Goal: Task Accomplishment & Management: Manage account settings

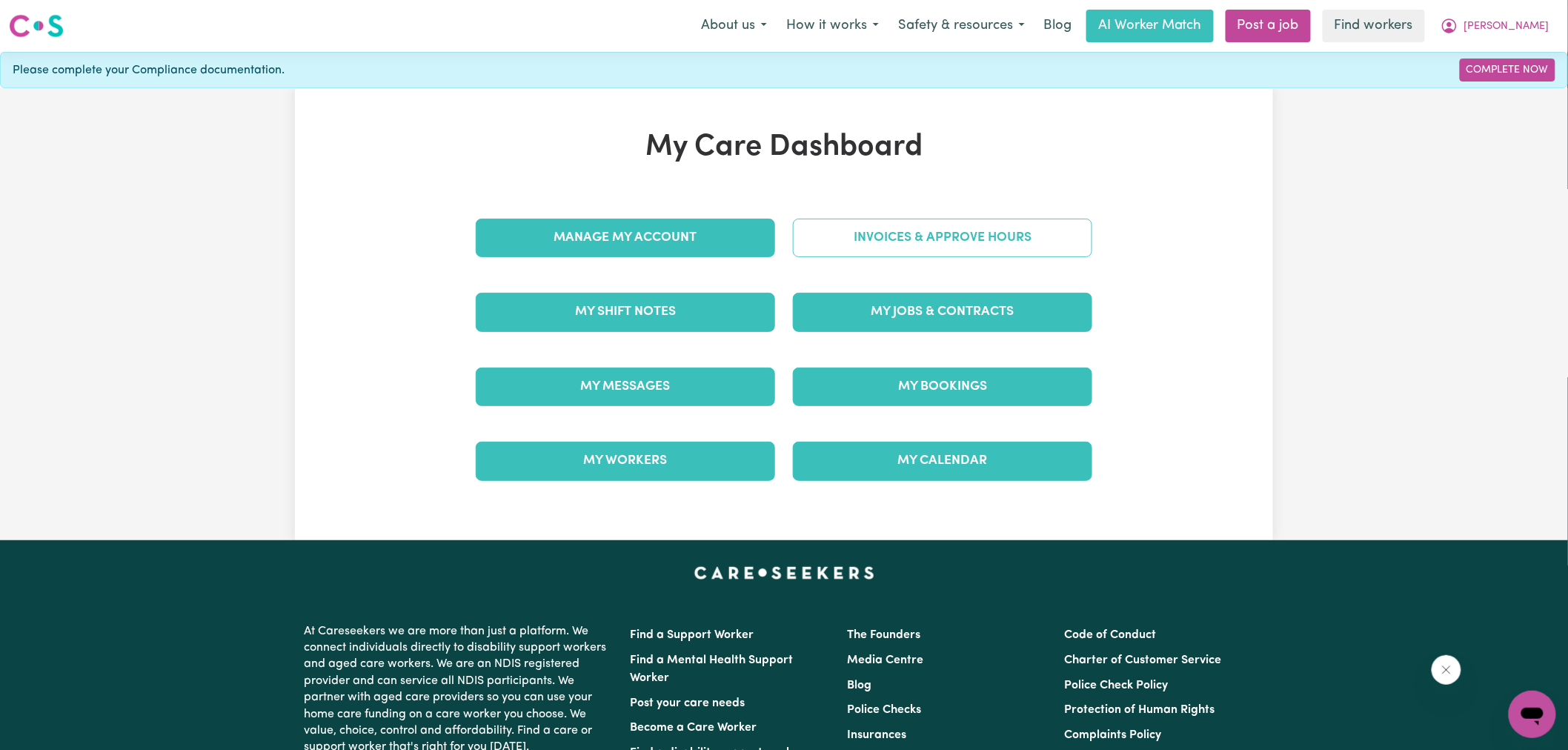
click at [898, 248] on link "Invoices & Approve Hours" at bounding box center [942, 237] width 299 height 38
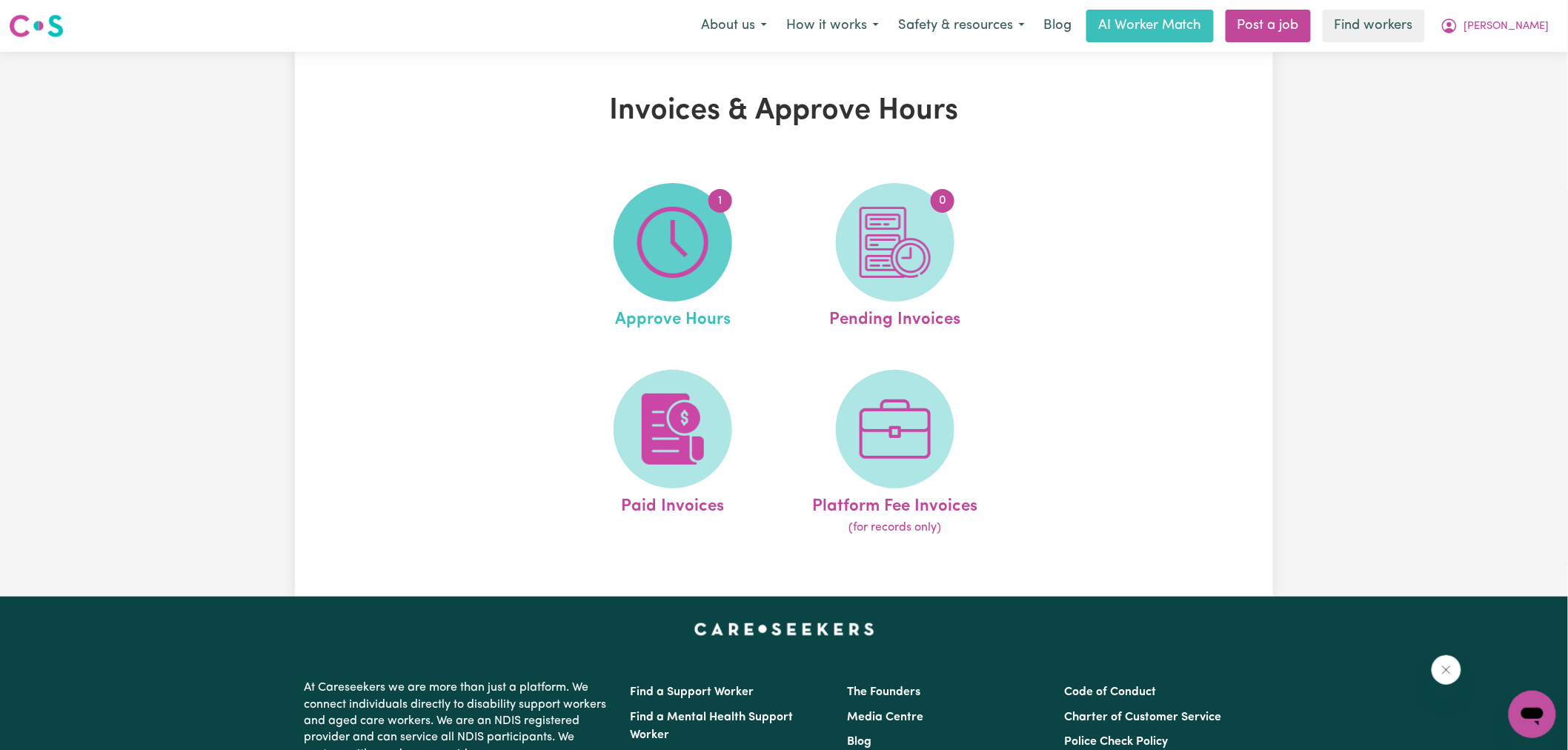
click at [700, 235] on img at bounding box center [672, 242] width 71 height 71
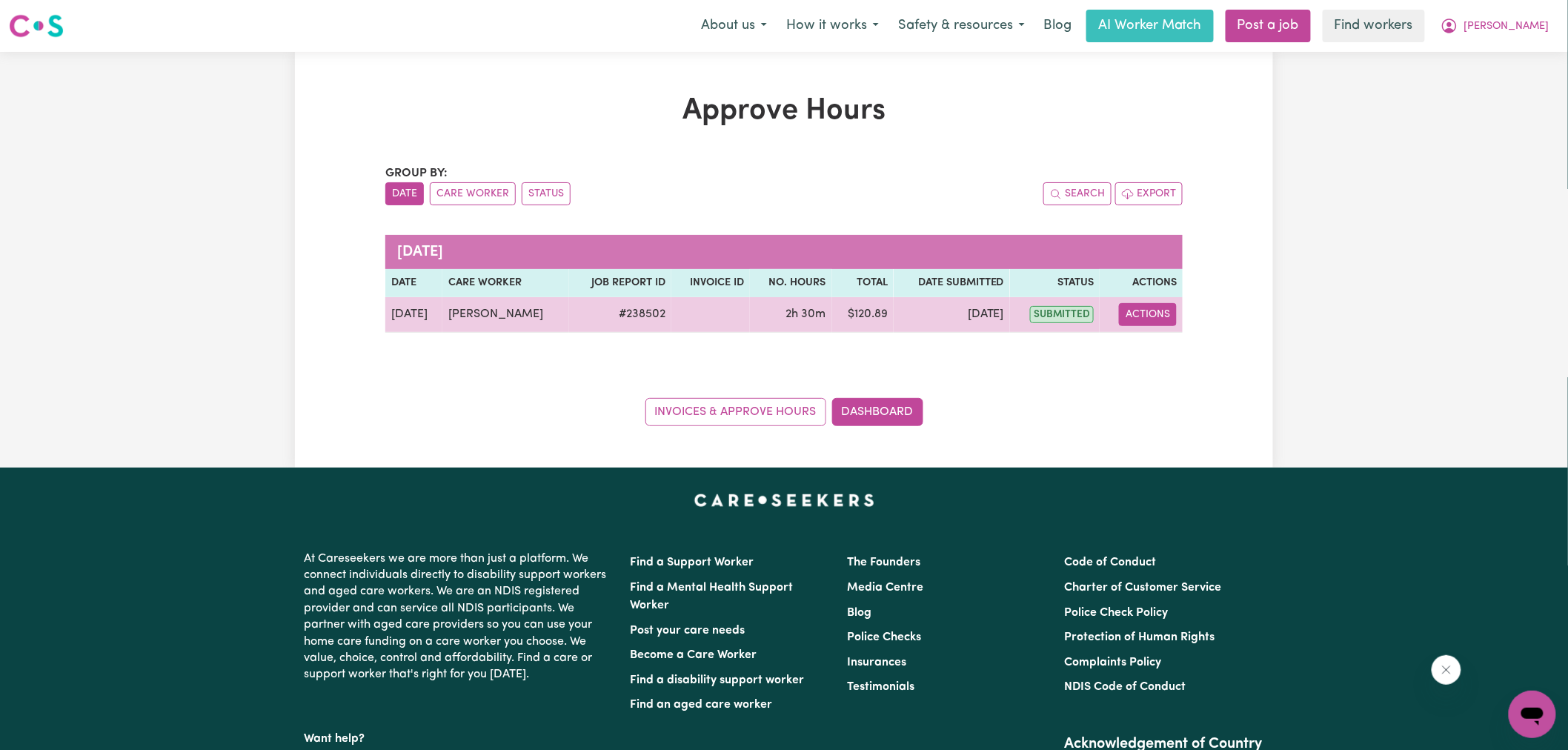
click at [1146, 315] on button "Actions" at bounding box center [1148, 315] width 58 height 23
click at [1160, 353] on link "View Job Report" at bounding box center [1186, 349] width 126 height 30
select select "pm"
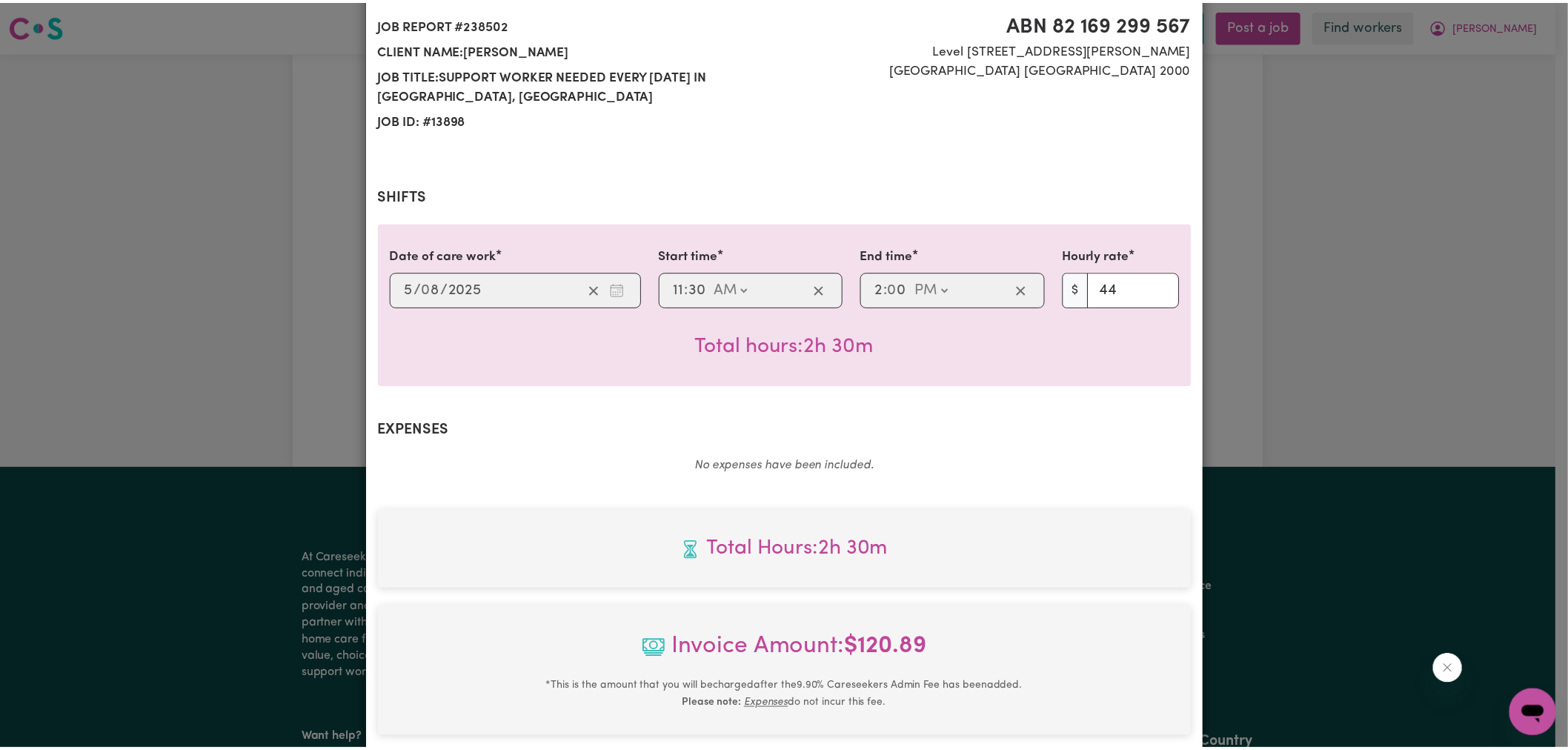
scroll to position [412, 0]
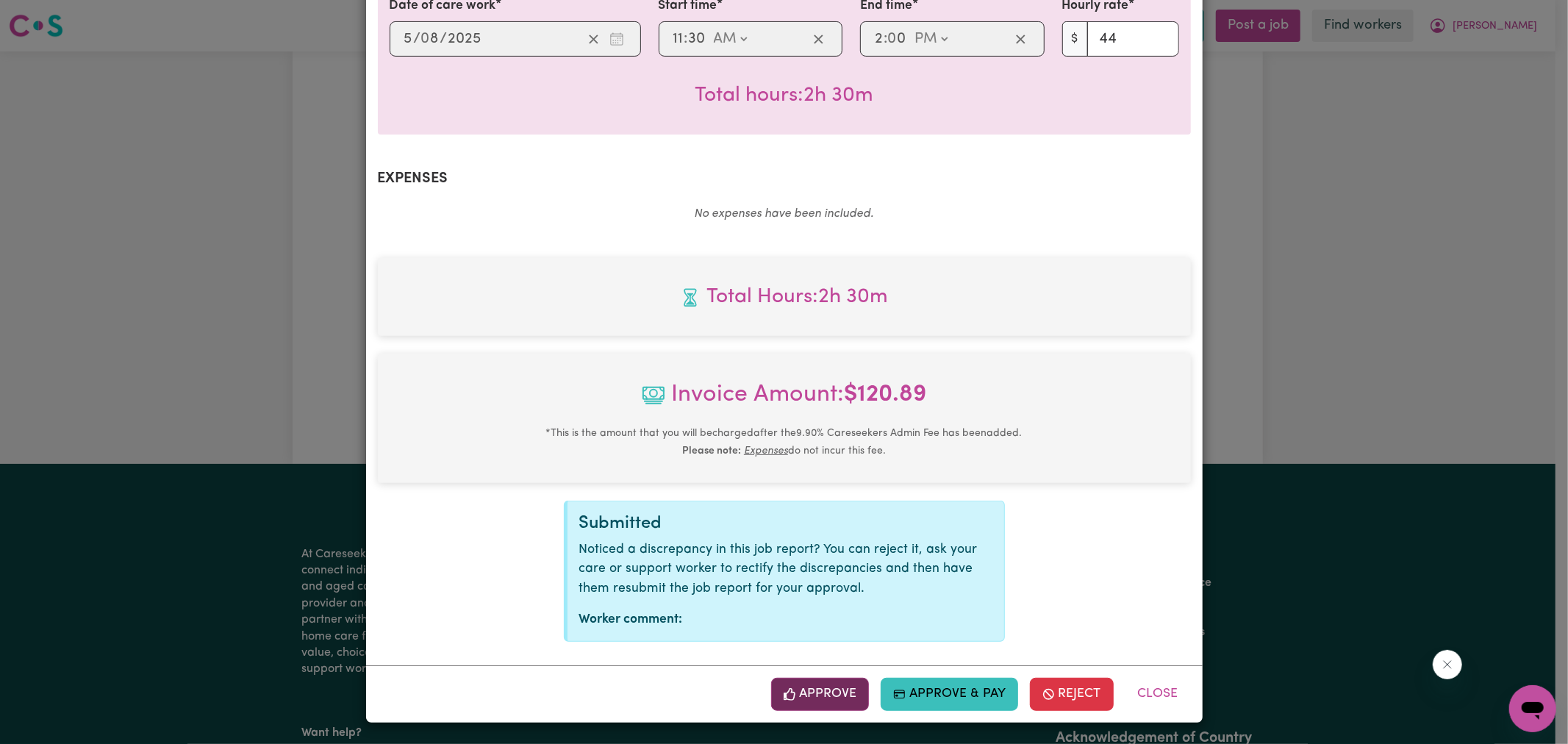
click at [831, 696] on button "Approve" at bounding box center [820, 694] width 99 height 32
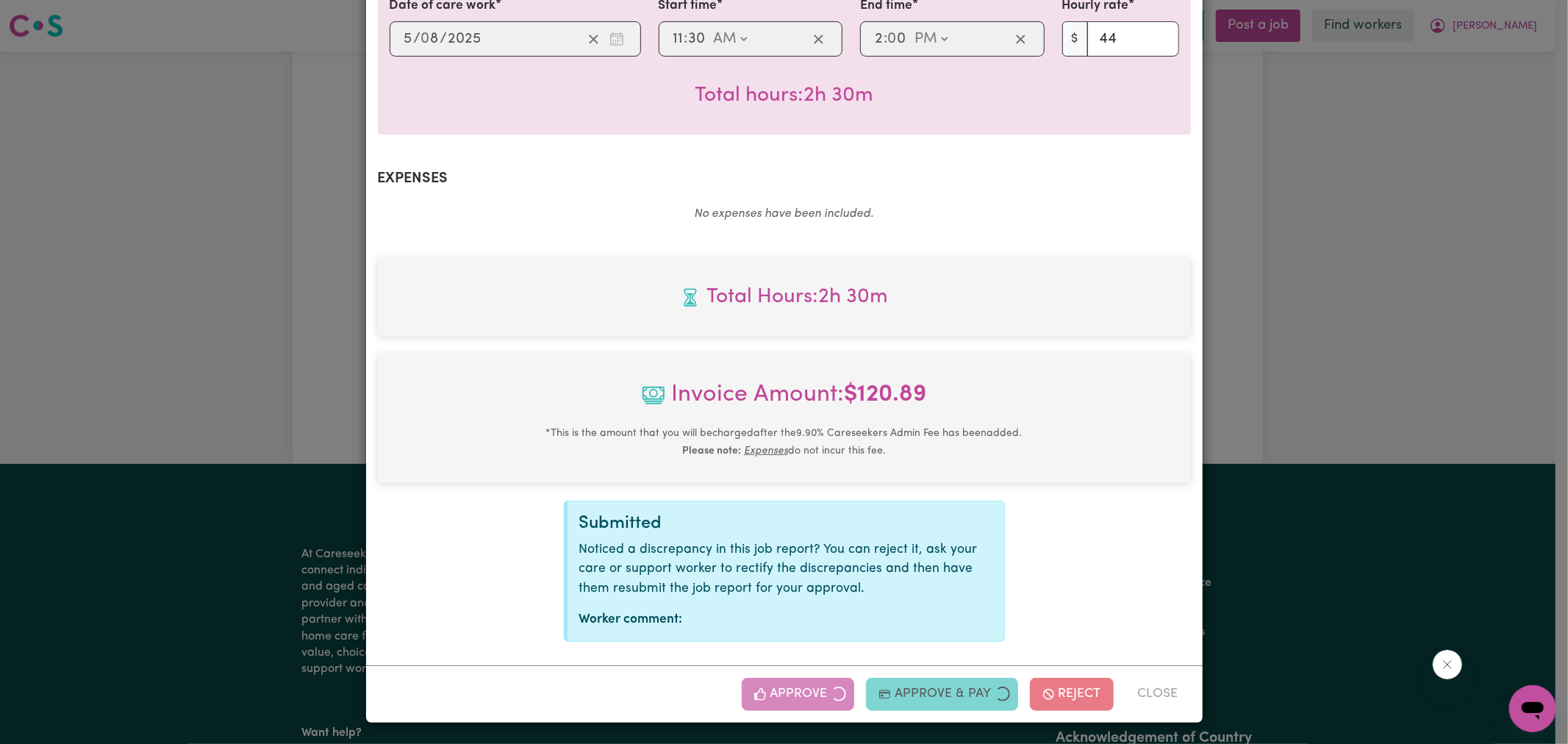
click at [1353, 334] on div "Job Report # 238502 - [PERSON_NAME] Summary Job report # 238502 Client name: [P…" at bounding box center [784, 372] width 1568 height 744
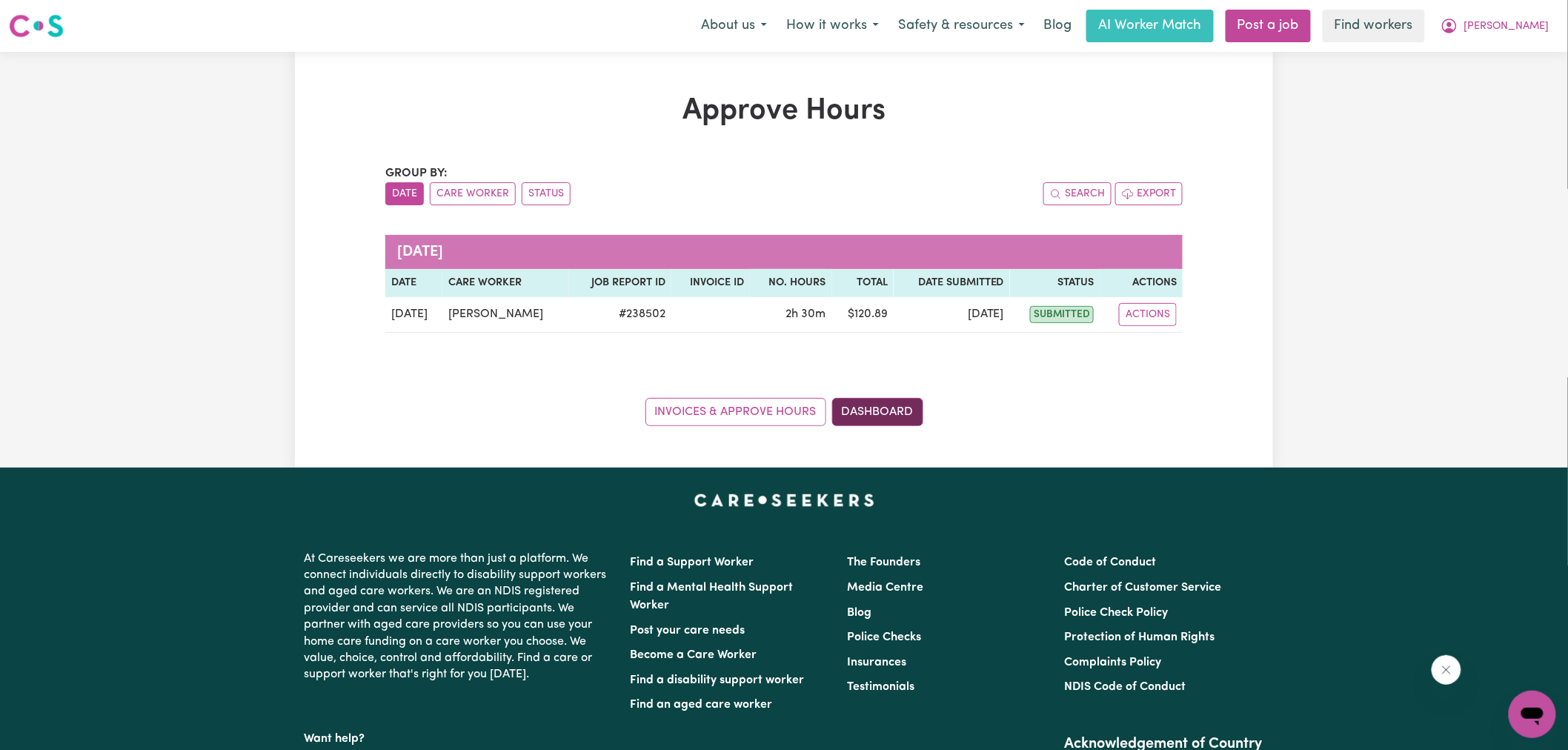
click at [855, 423] on link "Dashboard" at bounding box center [878, 412] width 91 height 28
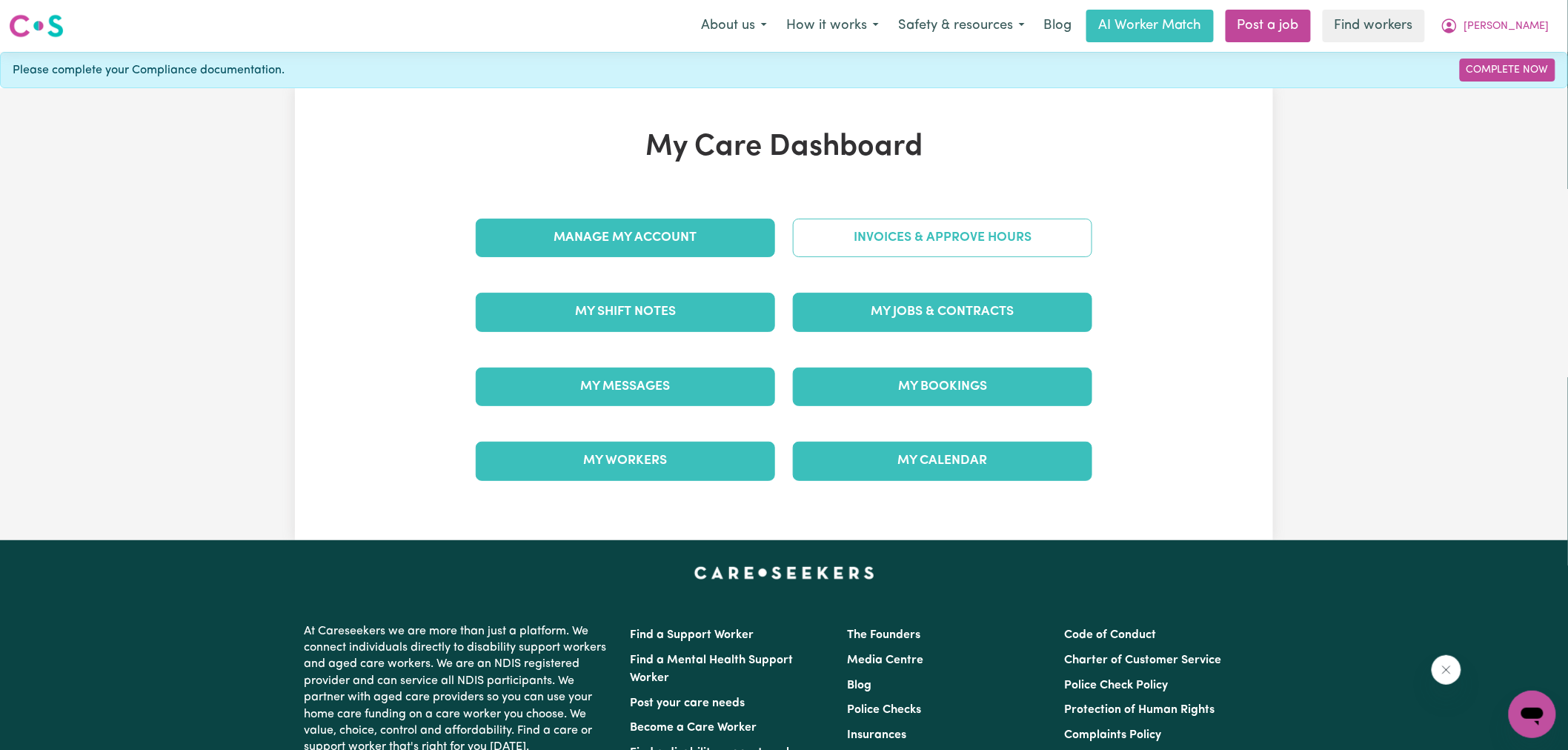
click at [892, 221] on link "Invoices & Approve Hours" at bounding box center [942, 237] width 299 height 38
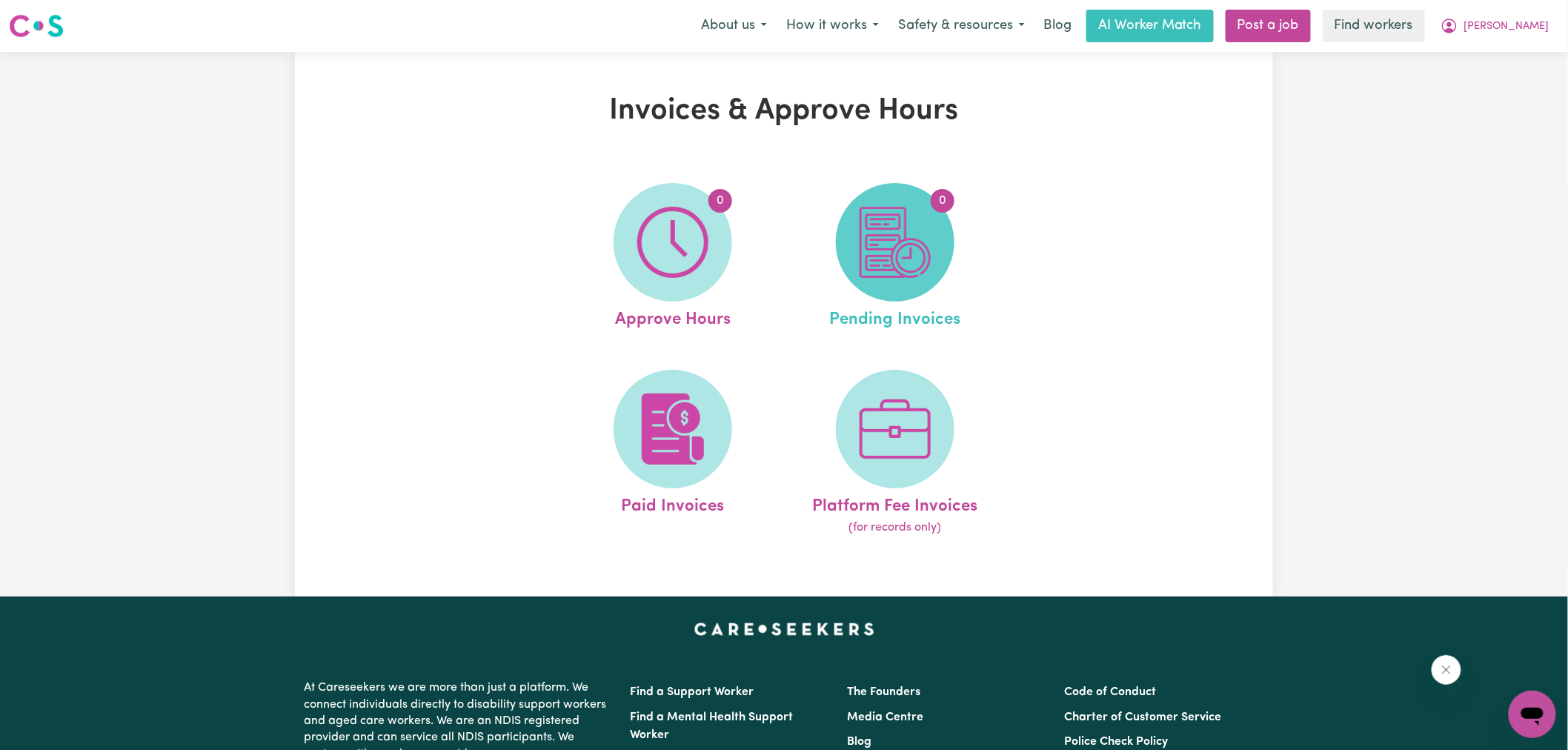
click at [899, 239] on img at bounding box center [895, 242] width 71 height 71
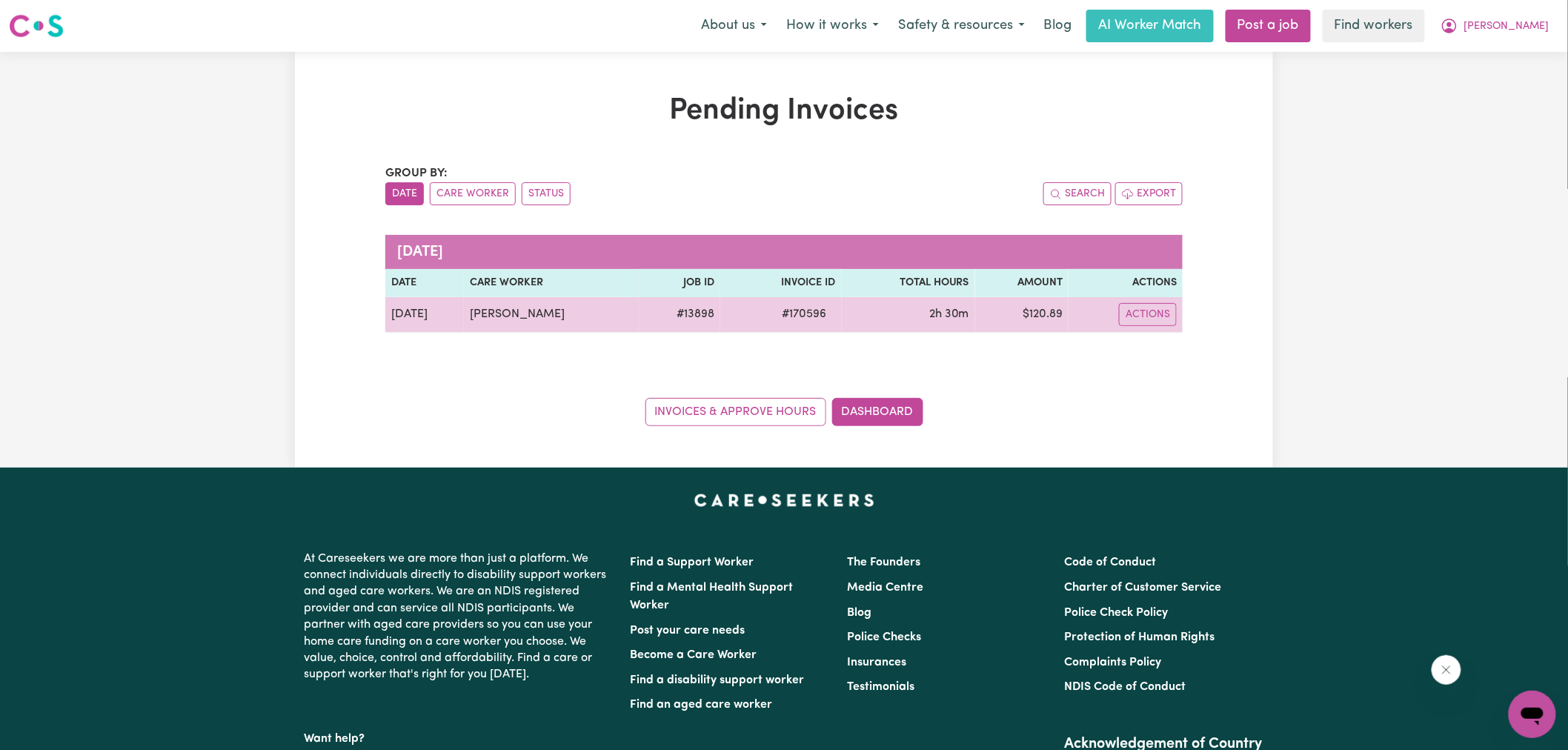
click at [804, 319] on span "# 170596" at bounding box center [804, 314] width 62 height 18
click at [791, 314] on span "# 170596" at bounding box center [804, 314] width 62 height 18
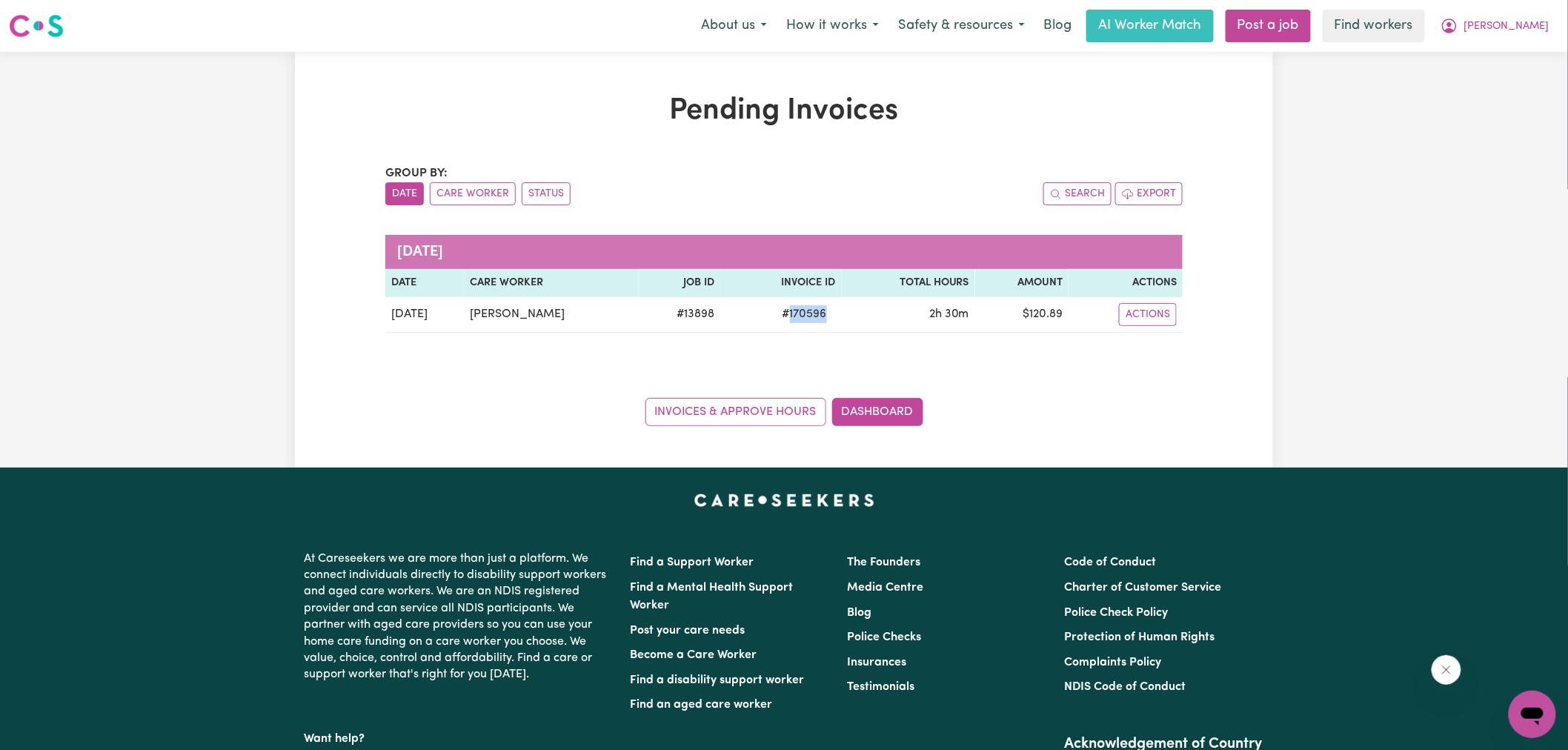
copy span "170596"
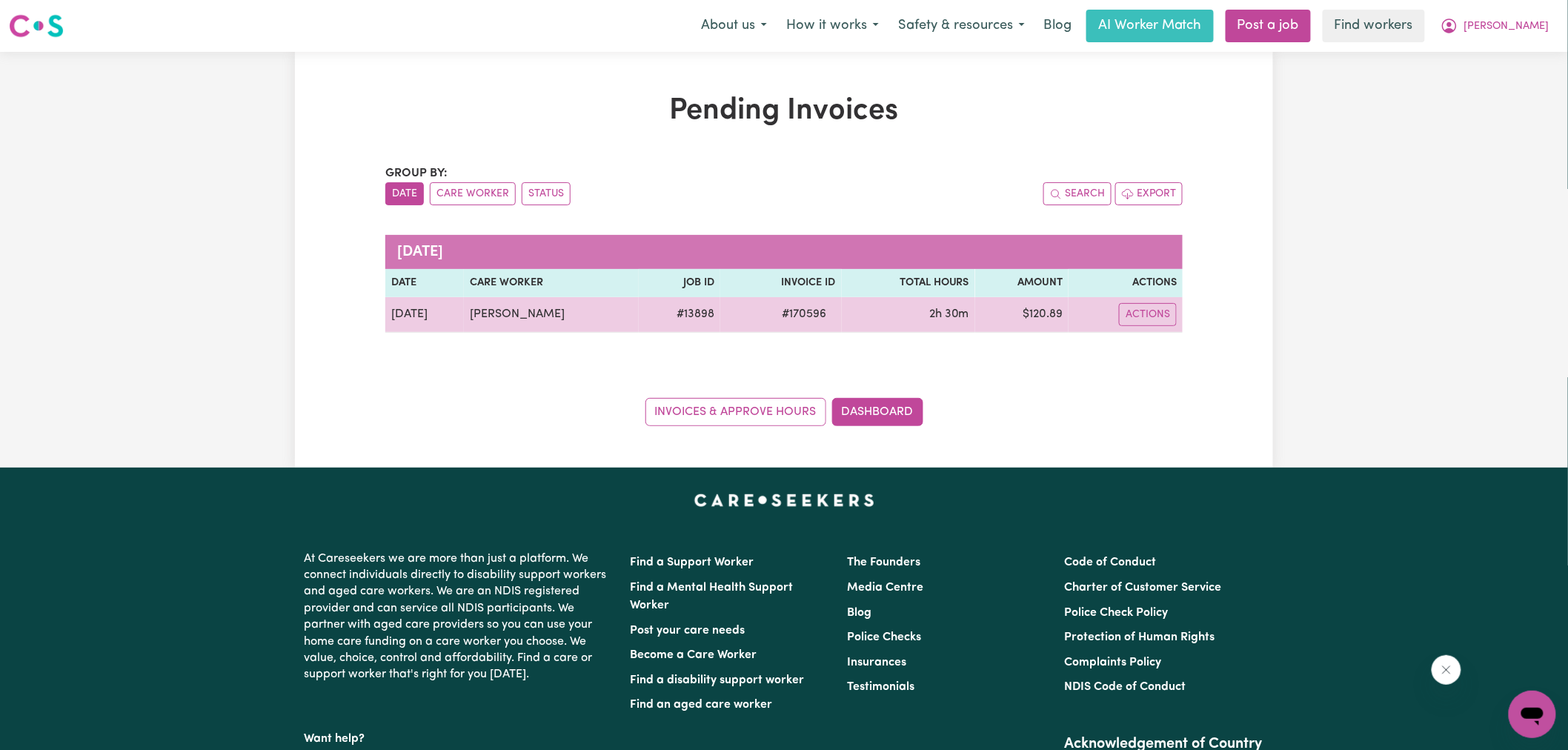
click at [1054, 310] on td "$ 120.89" at bounding box center [1021, 315] width 93 height 35
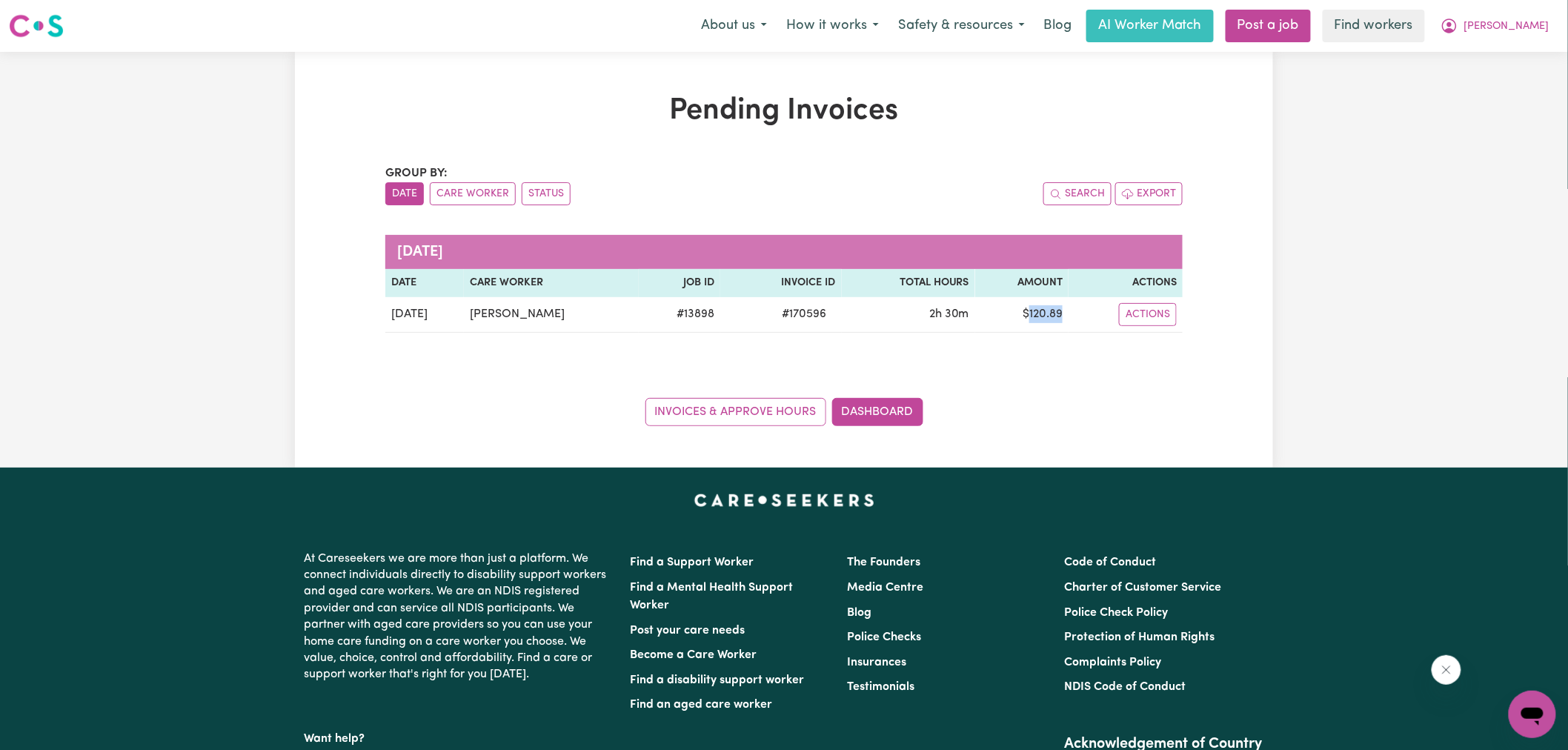
copy td "120.89"
click at [889, 404] on link "Dashboard" at bounding box center [878, 412] width 91 height 28
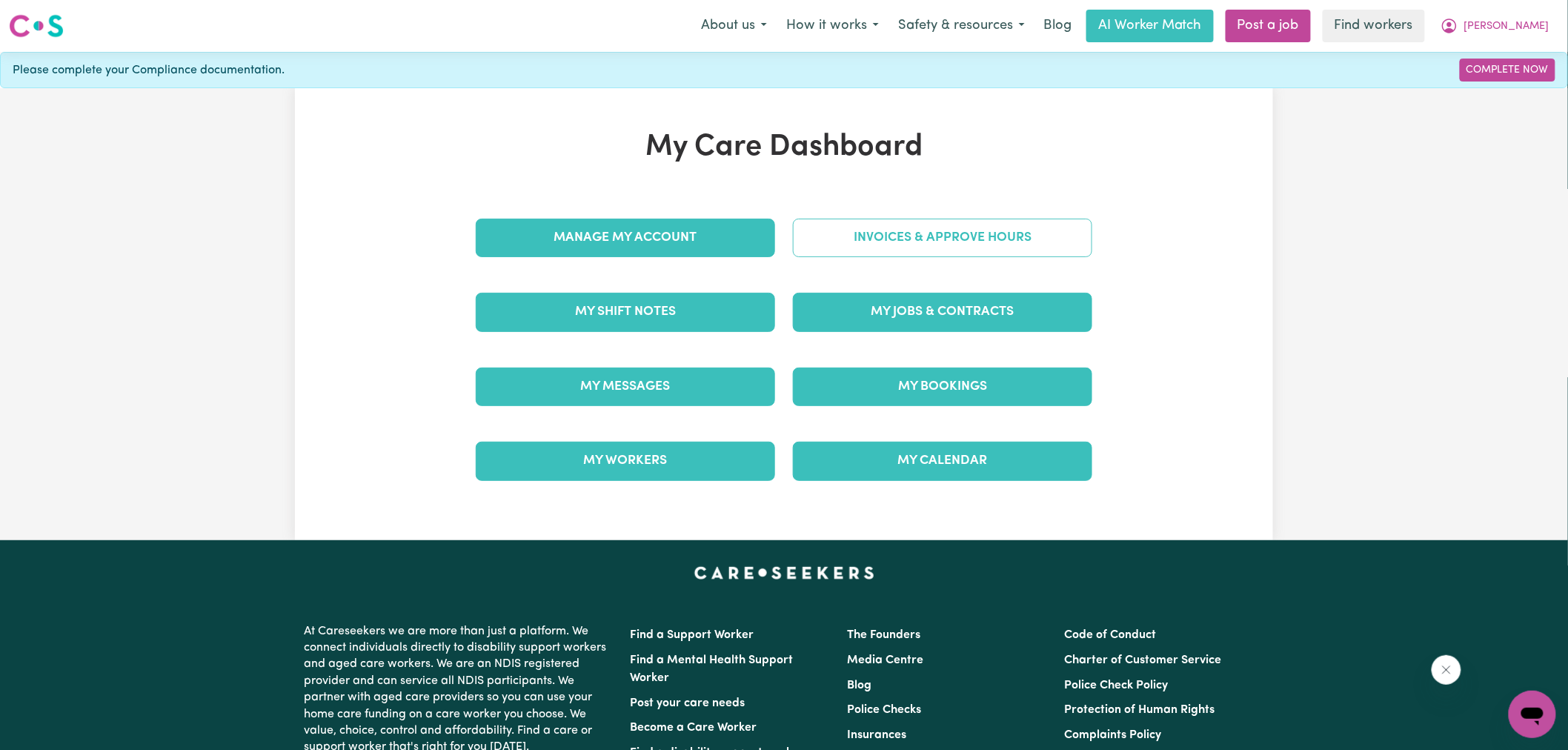
click at [884, 249] on link "Invoices & Approve Hours" at bounding box center [942, 237] width 299 height 38
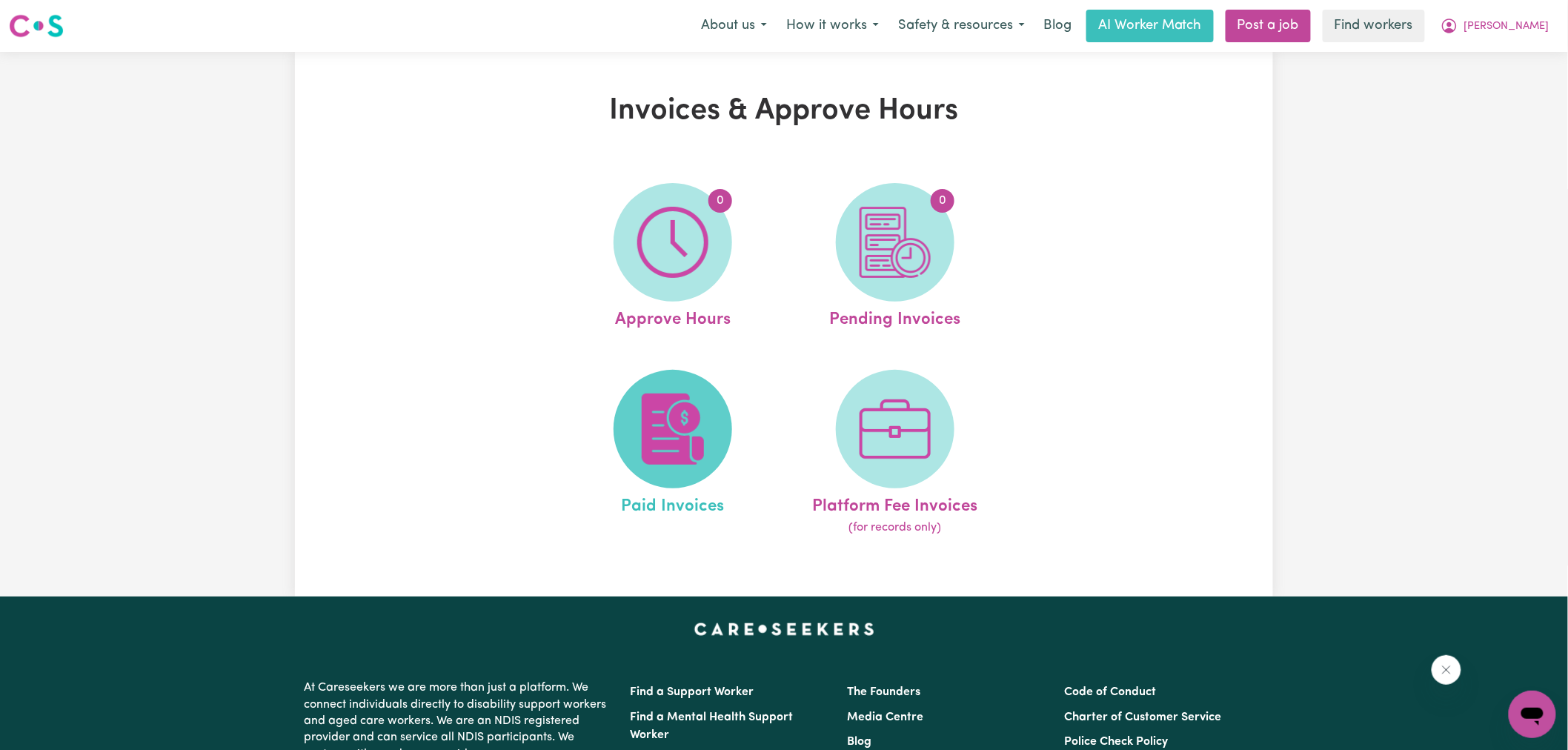
click at [687, 405] on img at bounding box center [672, 429] width 71 height 71
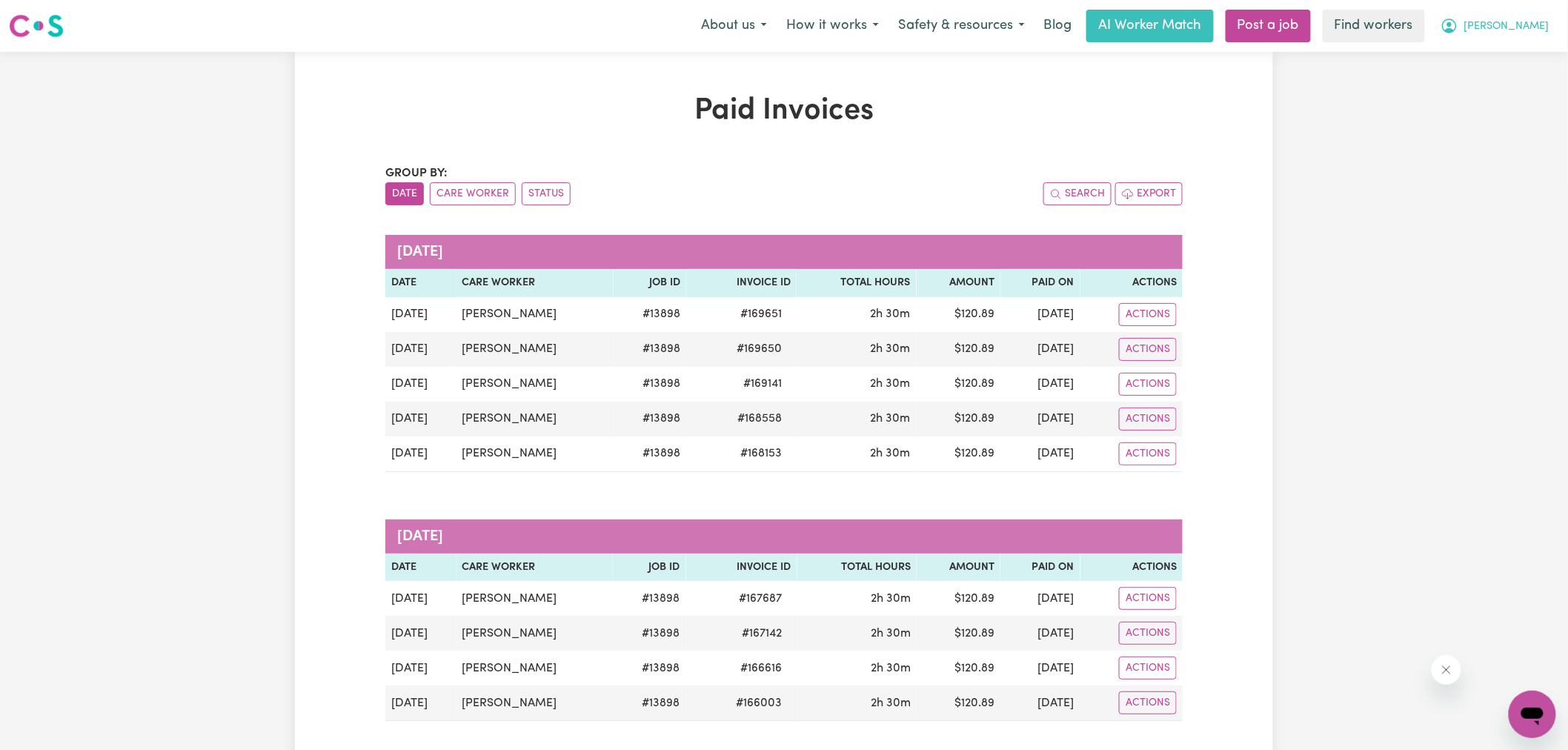
click at [1458, 20] on icon "My Account" at bounding box center [1449, 25] width 18 height 18
click at [1474, 80] on link "Logout" at bounding box center [1500, 85] width 117 height 28
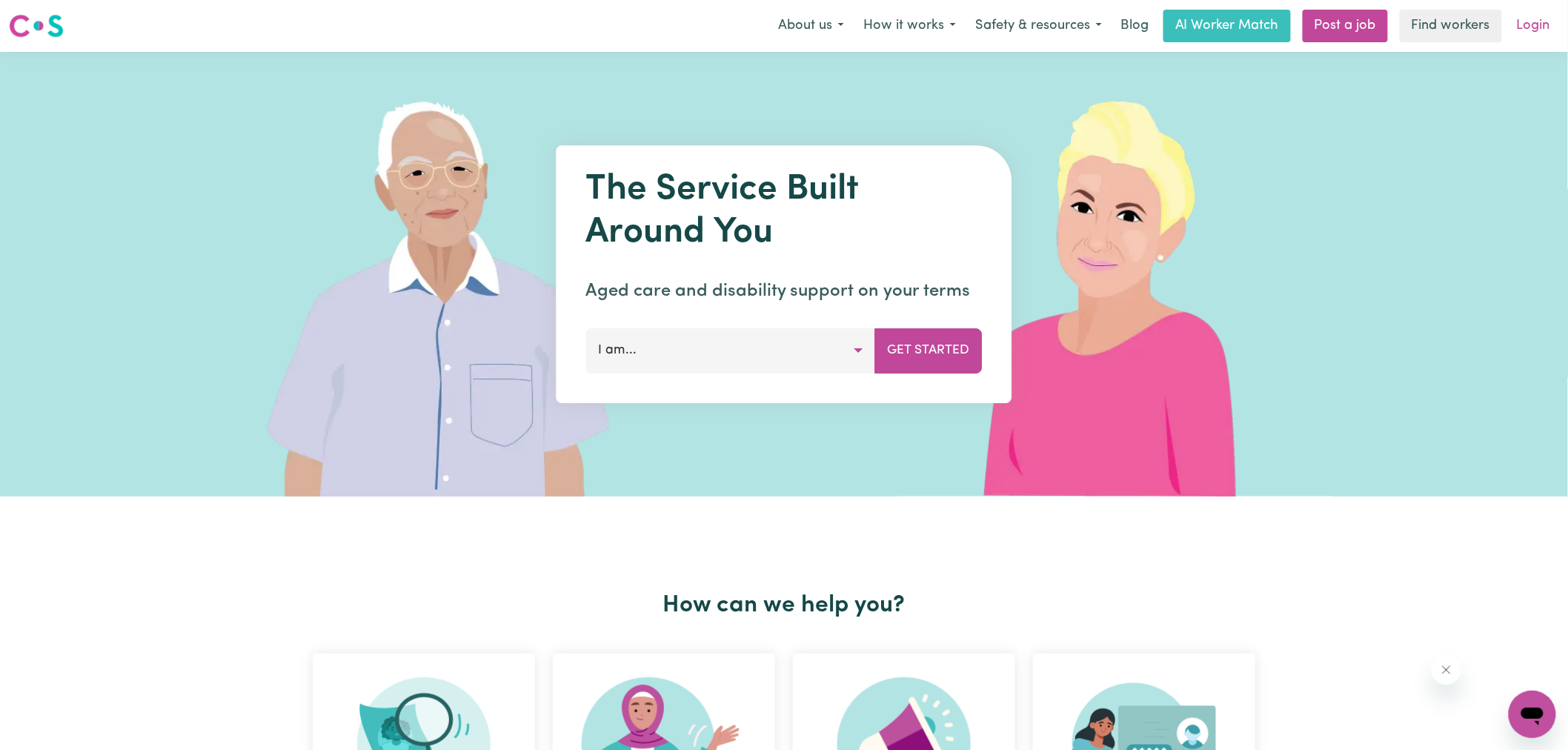
click at [1535, 31] on link "Login" at bounding box center [1533, 25] width 51 height 33
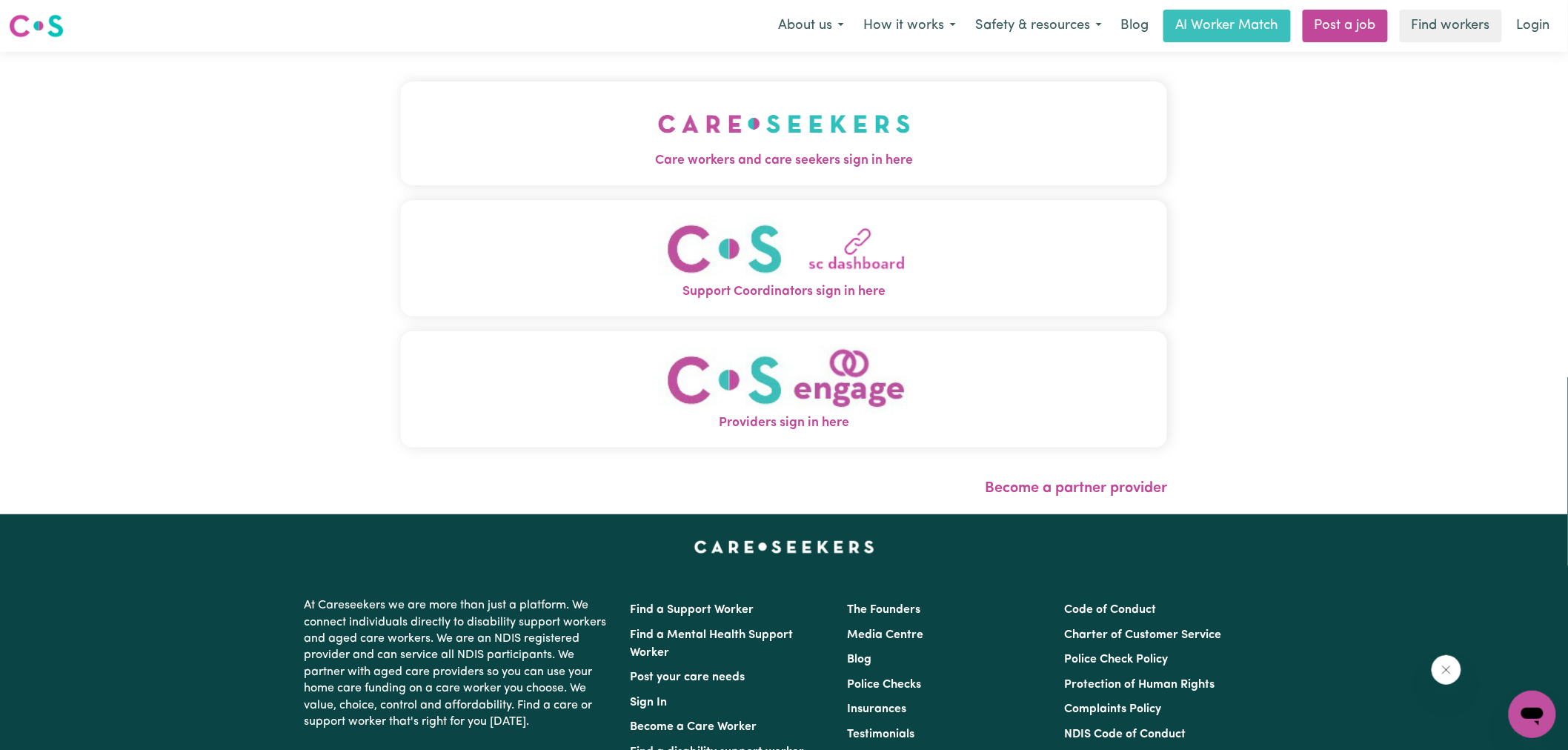
click at [541, 144] on button "Care workers and care seekers sign in here" at bounding box center [784, 134] width 766 height 104
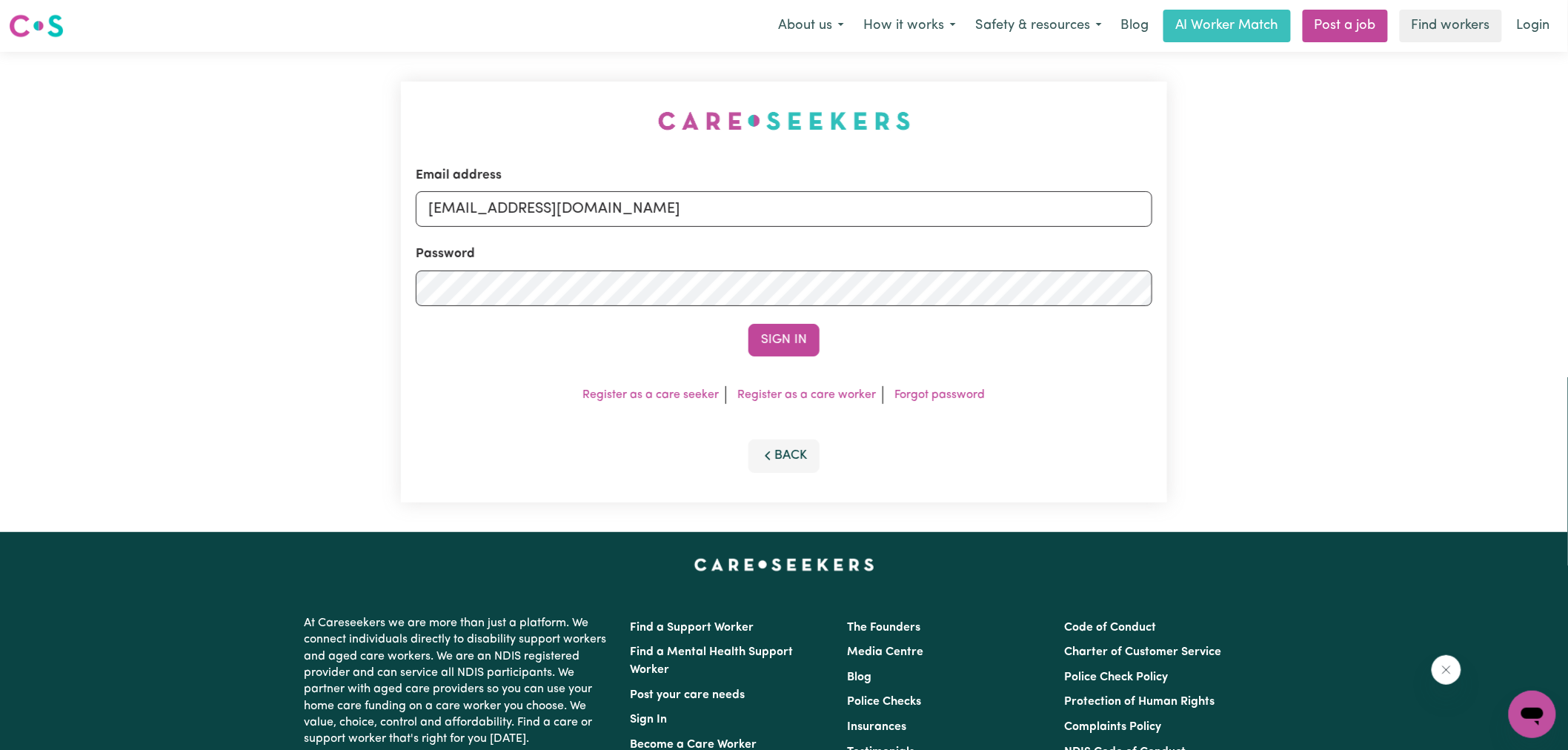
click at [366, 85] on div "Email address [EMAIL_ADDRESS][DOMAIN_NAME] Password Sign In Register as a care …" at bounding box center [784, 292] width 1568 height 480
drag, startPoint x: 506, startPoint y: 209, endPoint x: 1284, endPoint y: 261, distance: 779.7
click at [1284, 261] on div "Email address [EMAIL_ADDRESS][DOMAIN_NAME] Password Sign In Register as a care …" at bounding box center [784, 292] width 1568 height 480
type input "[EMAIL_ADDRESS][DOMAIN_NAME]"
click at [749, 324] on button "Sign In" at bounding box center [784, 340] width 71 height 33
